Goal: Transaction & Acquisition: Download file/media

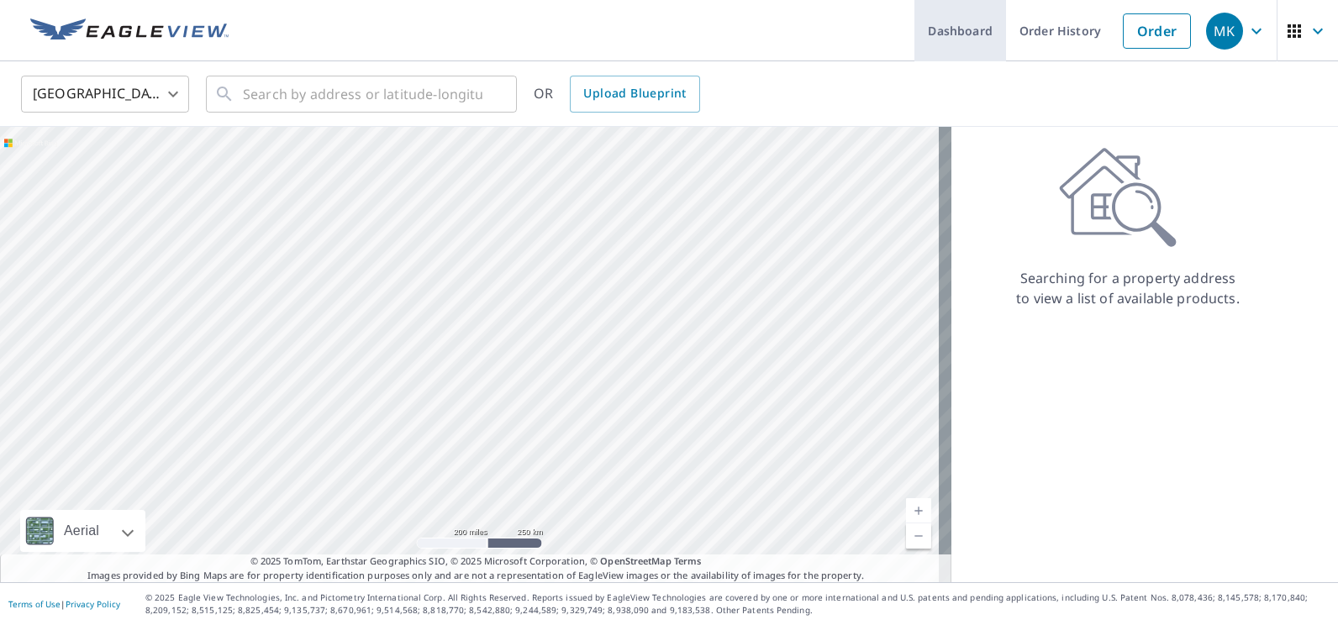
drag, startPoint x: 1055, startPoint y: 29, endPoint x: 966, endPoint y: 21, distance: 89.5
click at [1055, 29] on link "Order History" at bounding box center [1060, 30] width 108 height 61
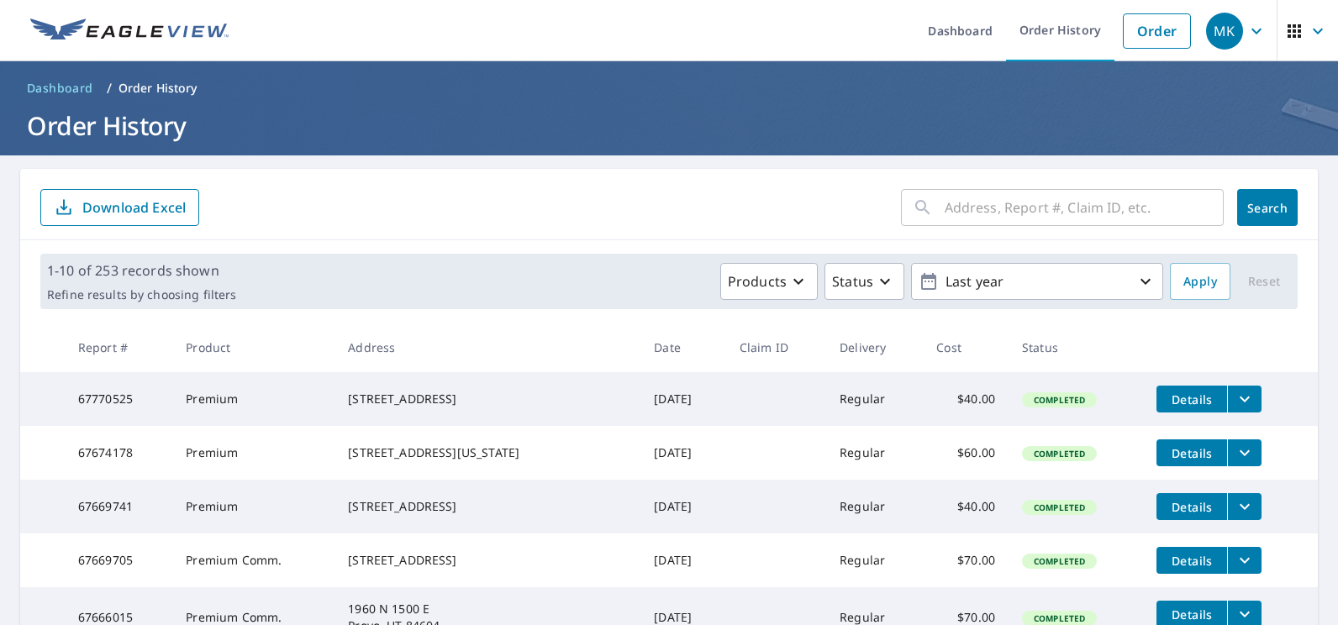
click at [1107, 202] on input "text" at bounding box center [1083, 207] width 279 height 47
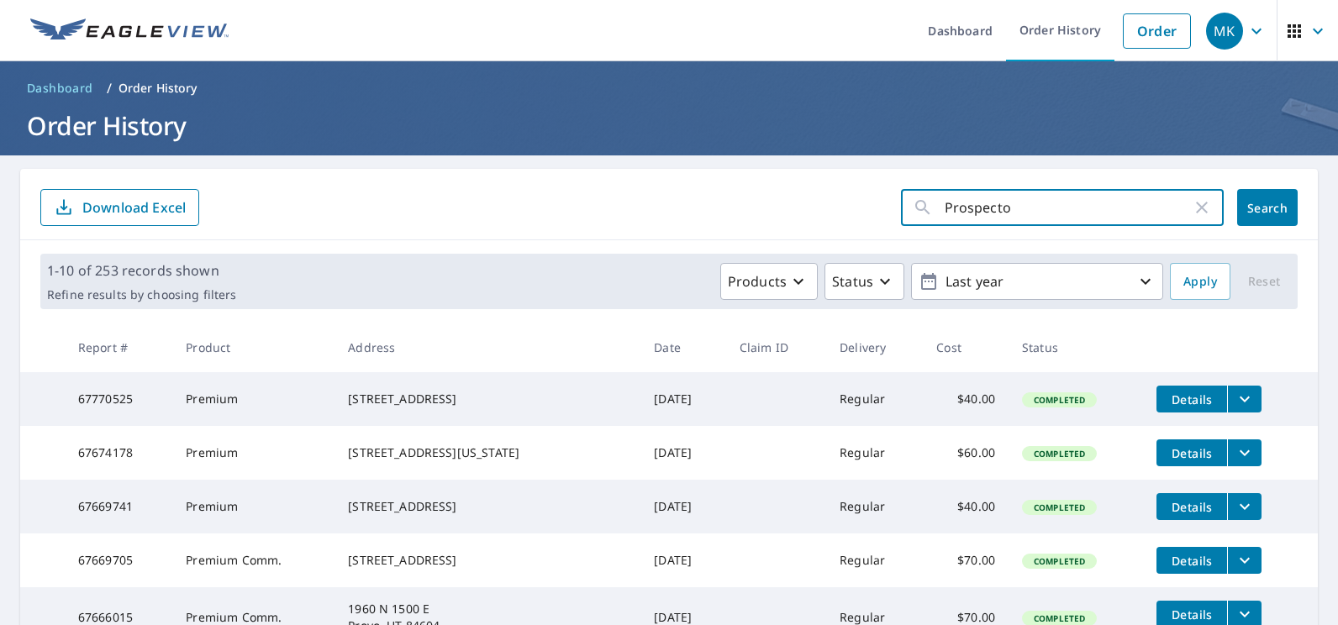
type input "Prospector"
click button "Search" at bounding box center [1267, 207] width 60 height 37
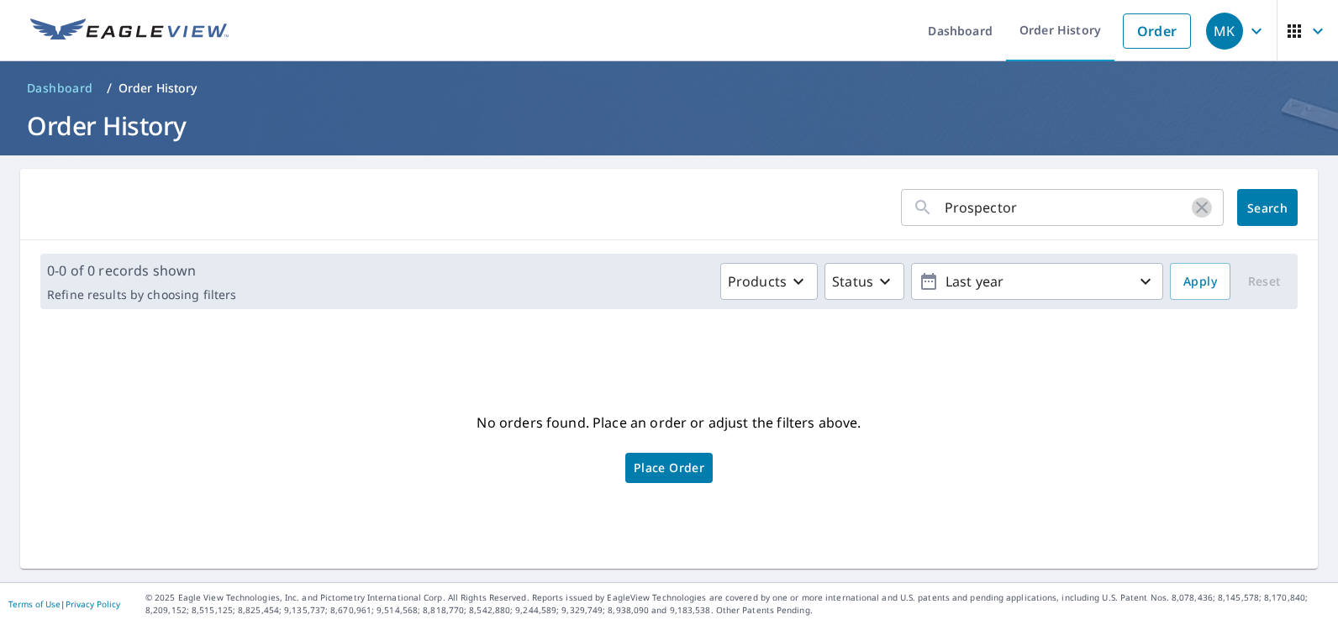
click at [1196, 208] on icon "button" at bounding box center [1202, 208] width 12 height 12
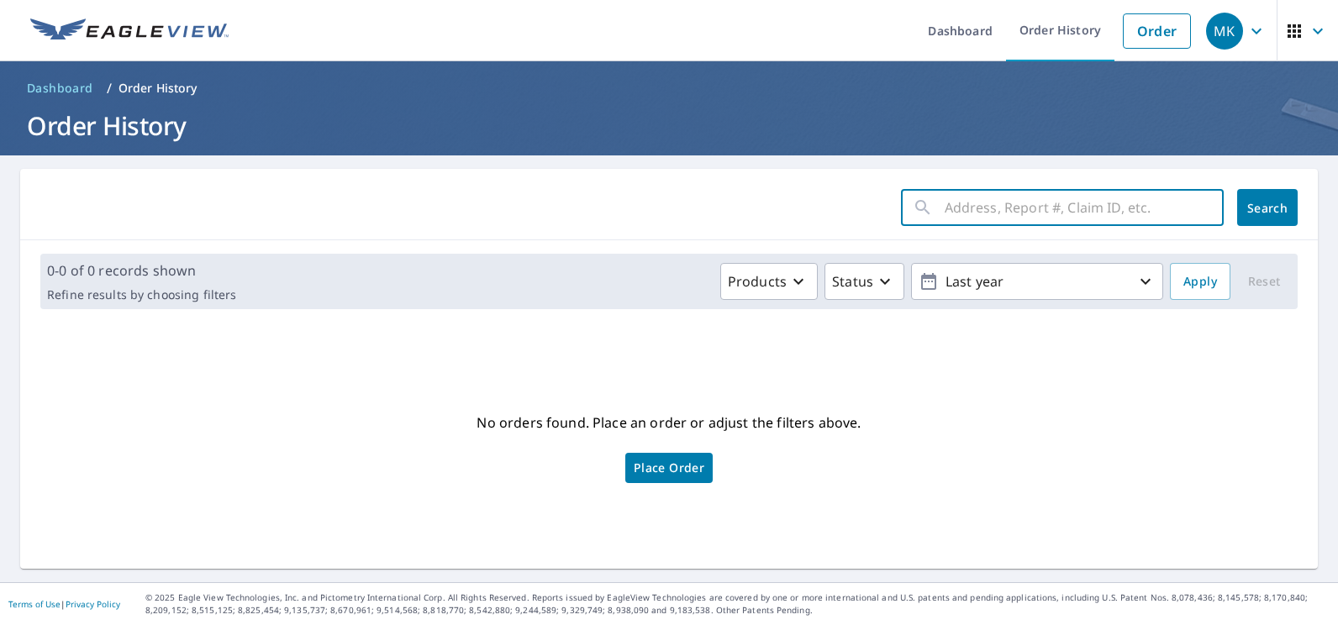
click at [972, 202] on input "text" at bounding box center [1083, 207] width 279 height 47
type input "4052 Prospector"
click button "Search" at bounding box center [1267, 207] width 60 height 37
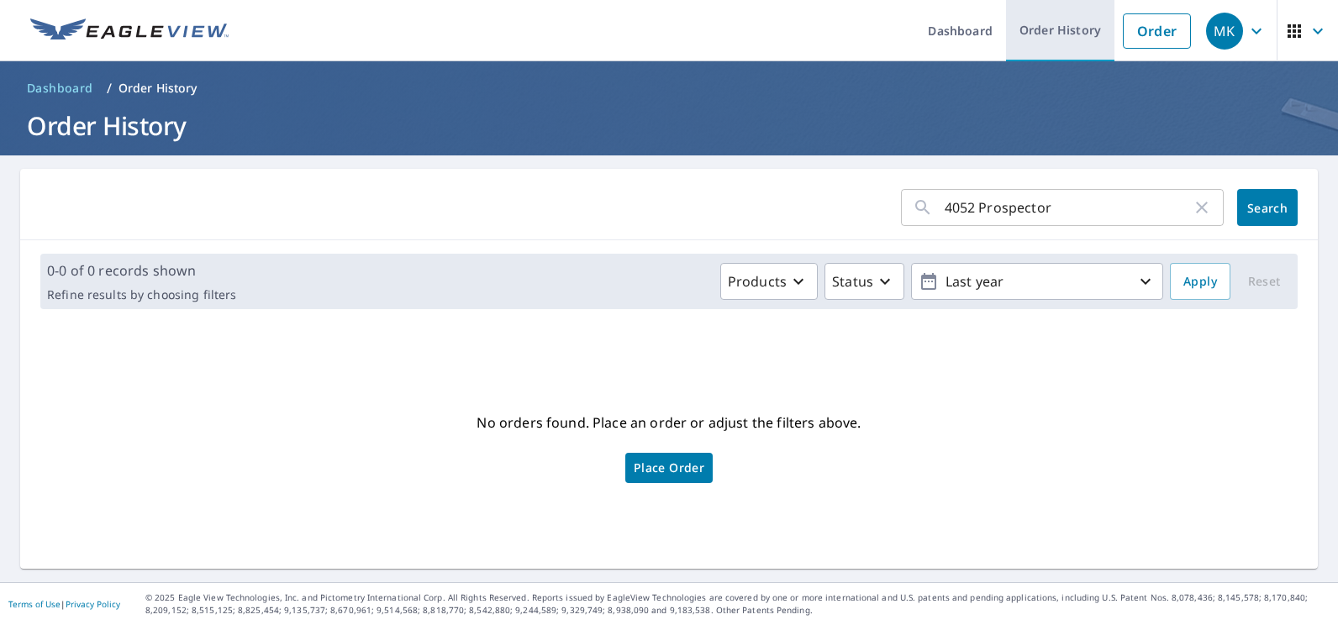
click at [1056, 22] on link "Order History" at bounding box center [1060, 30] width 108 height 61
click at [1064, 42] on link "Order History" at bounding box center [1060, 30] width 108 height 61
click at [1196, 208] on icon "button" at bounding box center [1202, 208] width 12 height 12
click at [1043, 18] on link "Order History" at bounding box center [1060, 30] width 108 height 61
click at [1049, 22] on link "Order History" at bounding box center [1060, 30] width 108 height 61
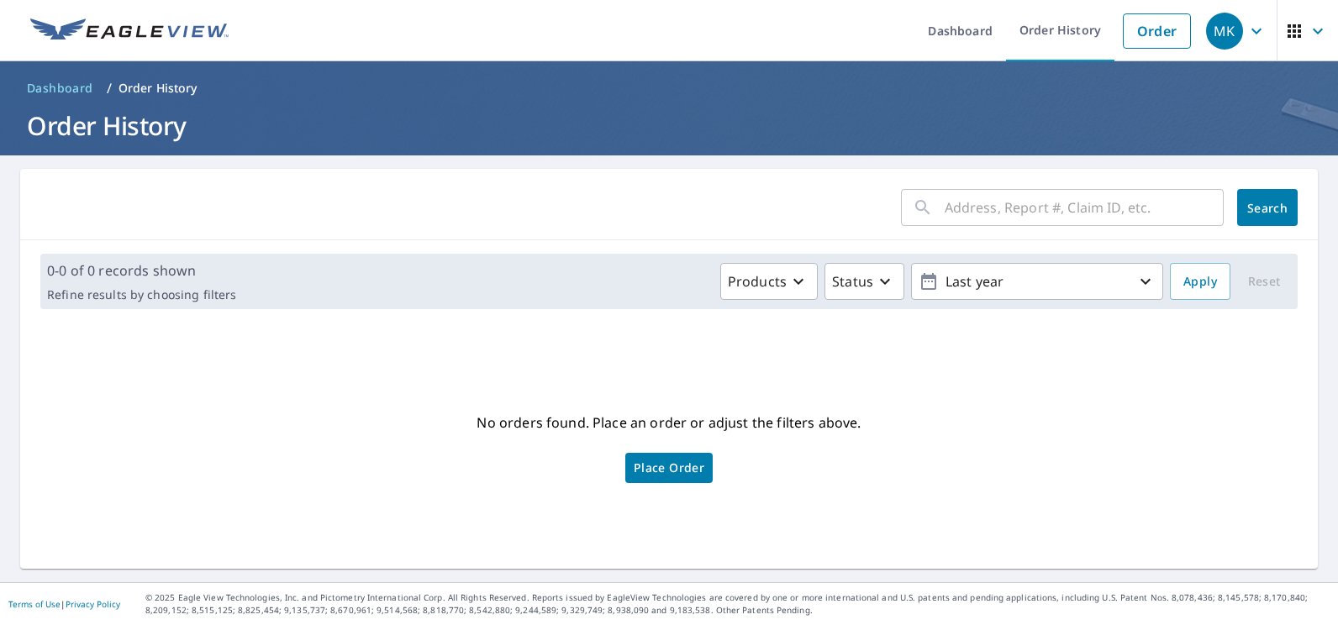
click at [114, 29] on img at bounding box center [129, 30] width 198 height 25
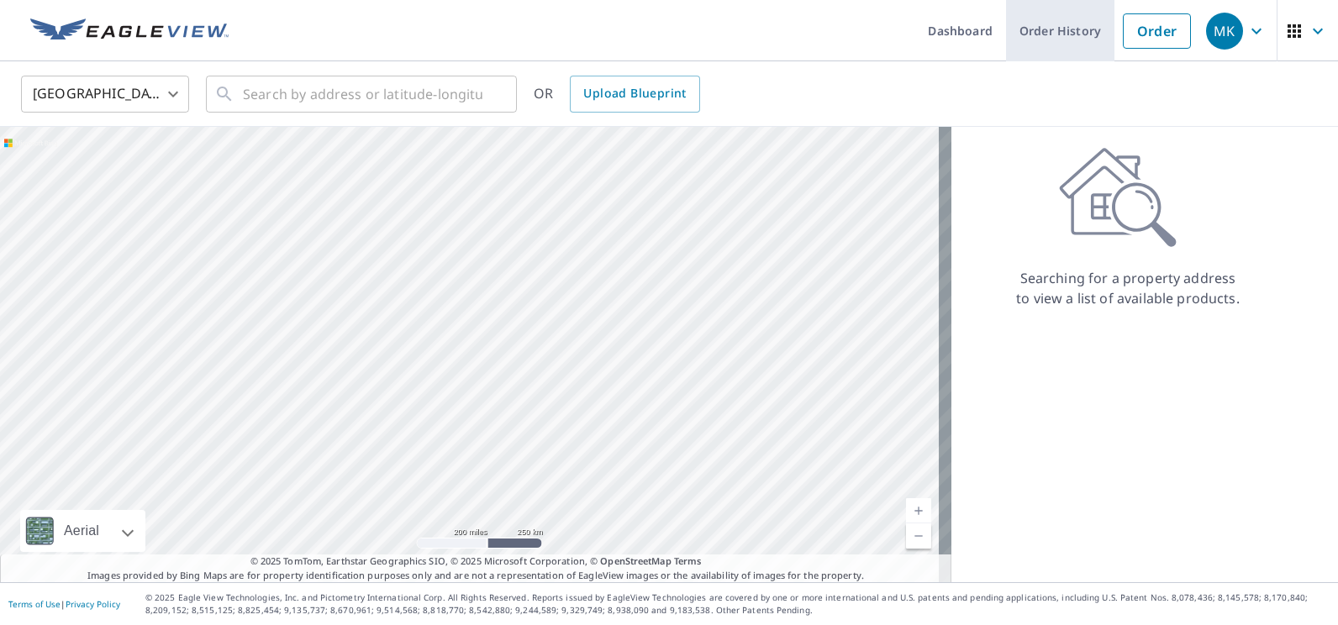
click at [1064, 26] on link "Order History" at bounding box center [1060, 30] width 108 height 61
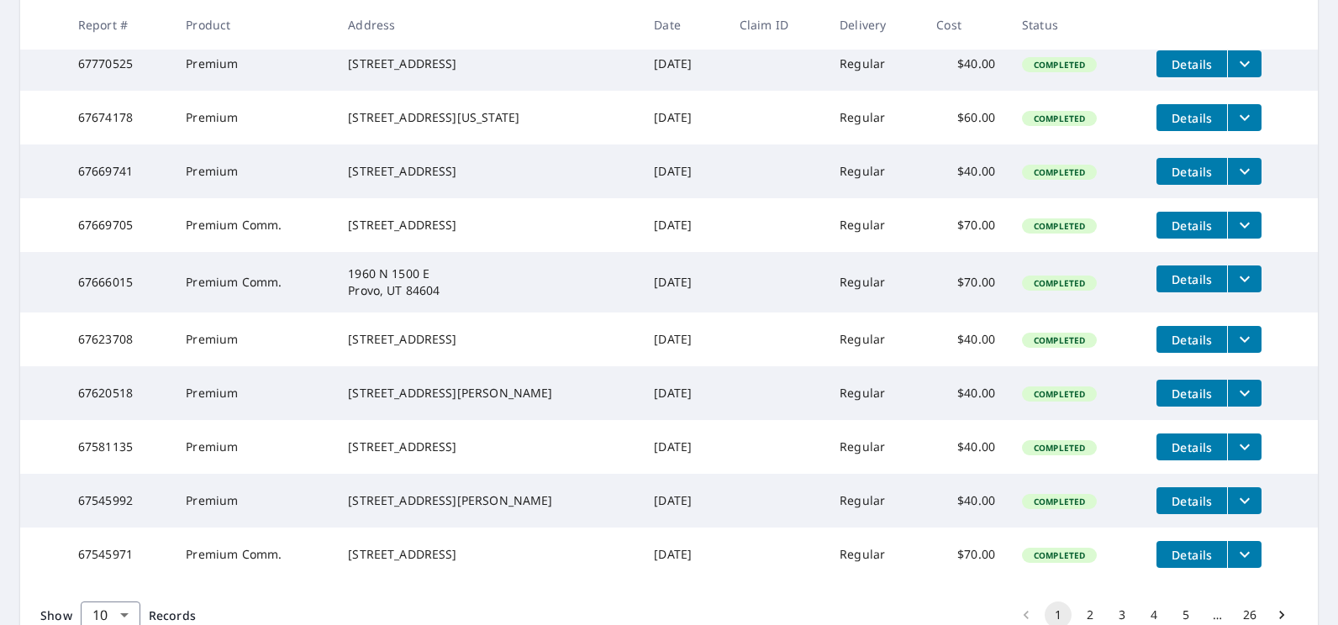
scroll to position [336, 0]
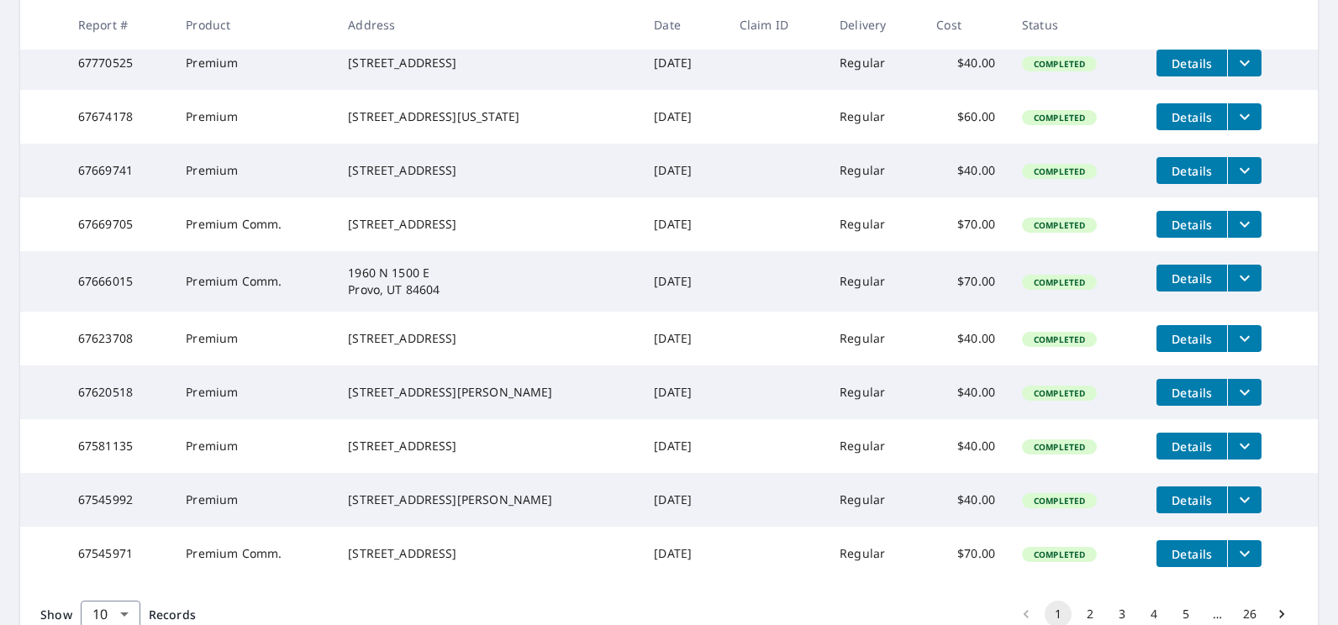
click at [1239, 281] on icon "filesDropdownBtn-67666015" at bounding box center [1244, 279] width 10 height 6
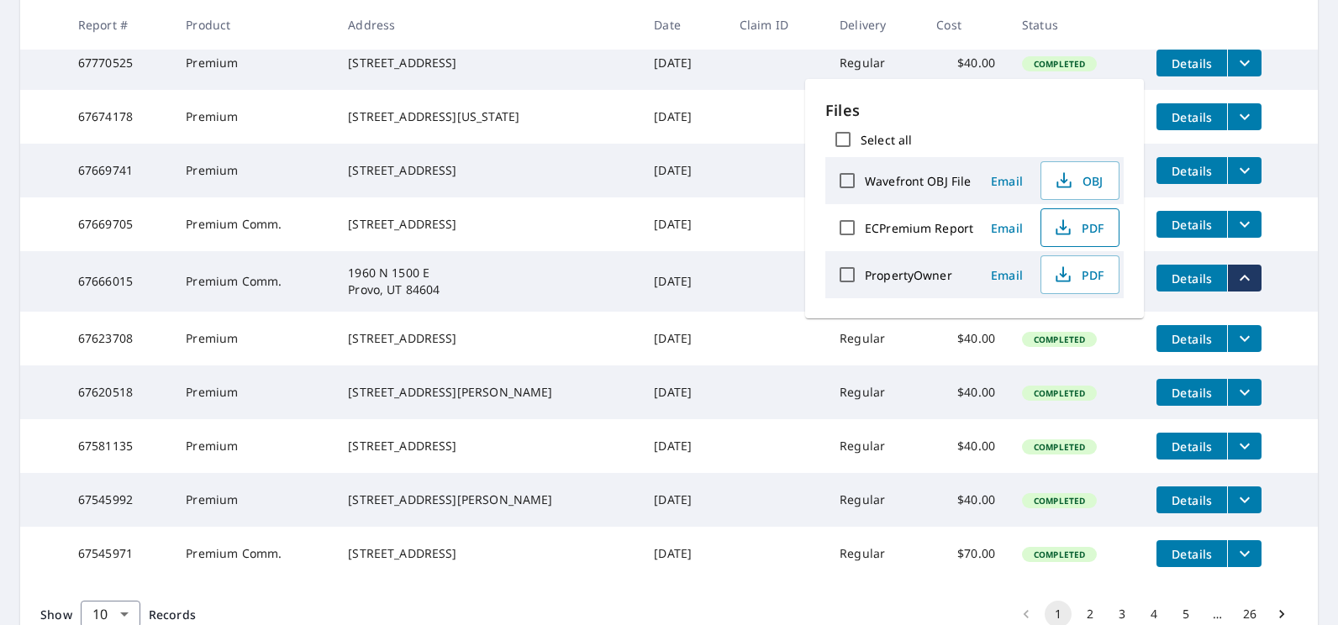
click at [1097, 238] on button "PDF" at bounding box center [1079, 227] width 79 height 39
